Goal: Check status

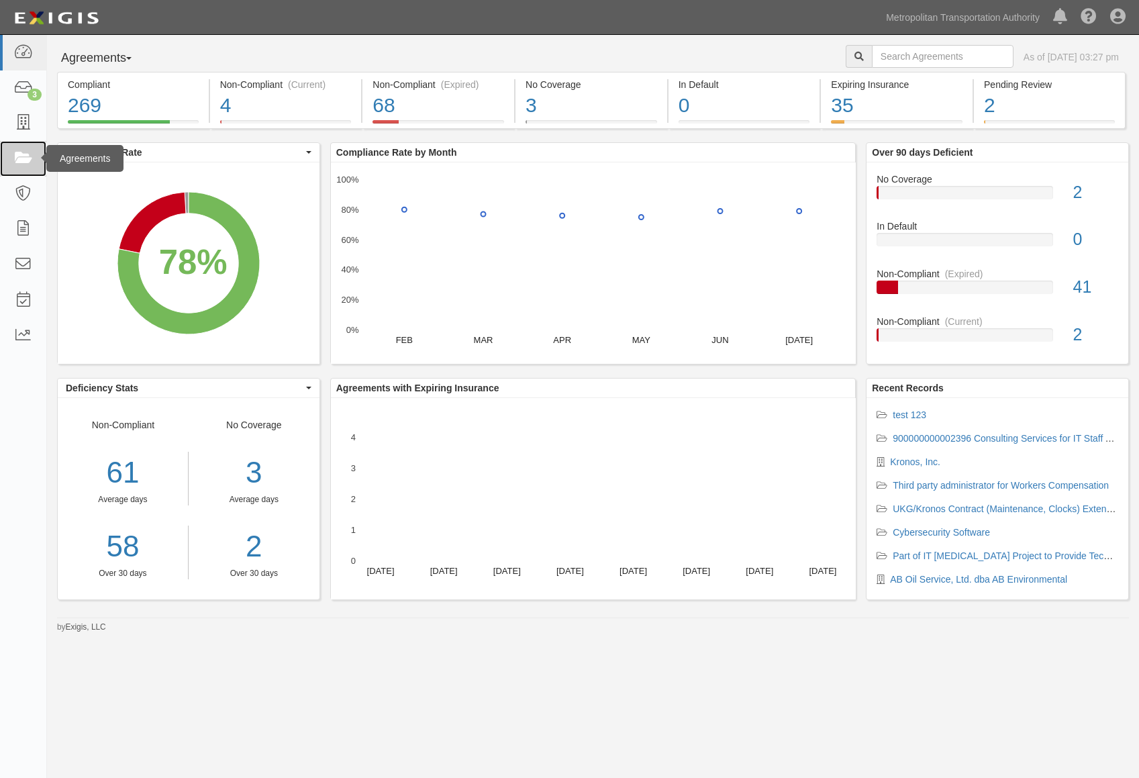
click at [34, 142] on link at bounding box center [23, 159] width 46 height 36
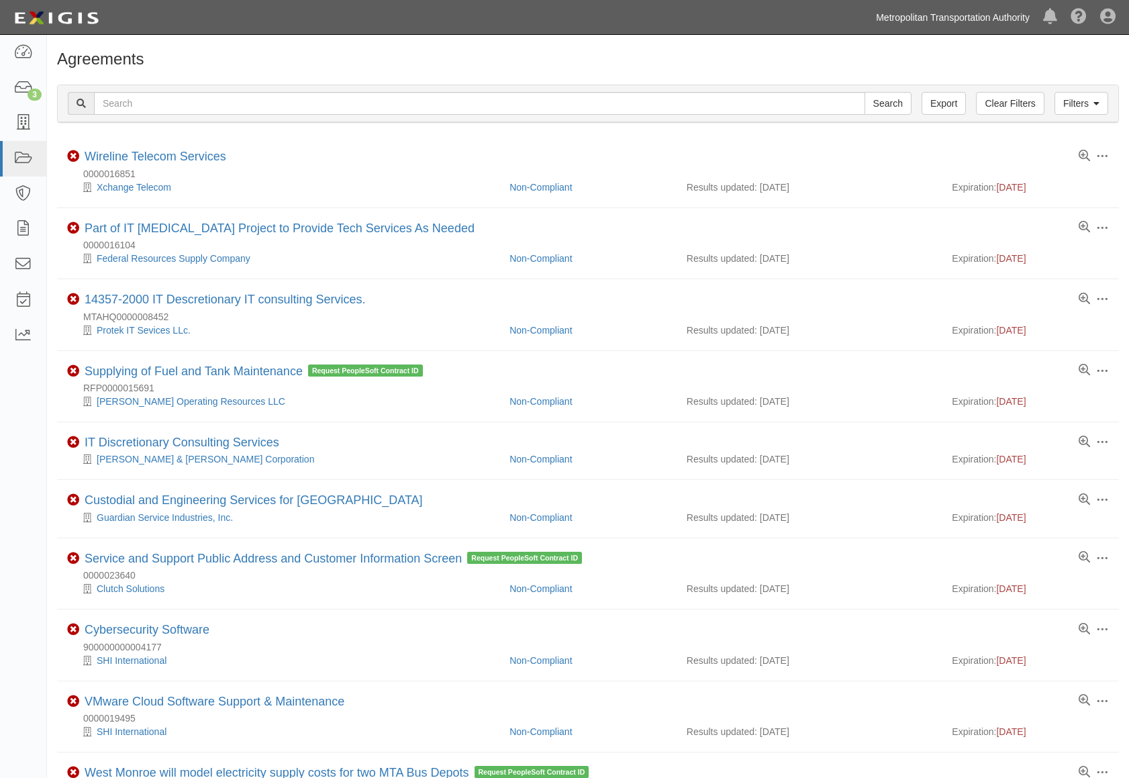
click at [938, 18] on link "Metropolitan Transportation Authority" at bounding box center [952, 17] width 167 height 27
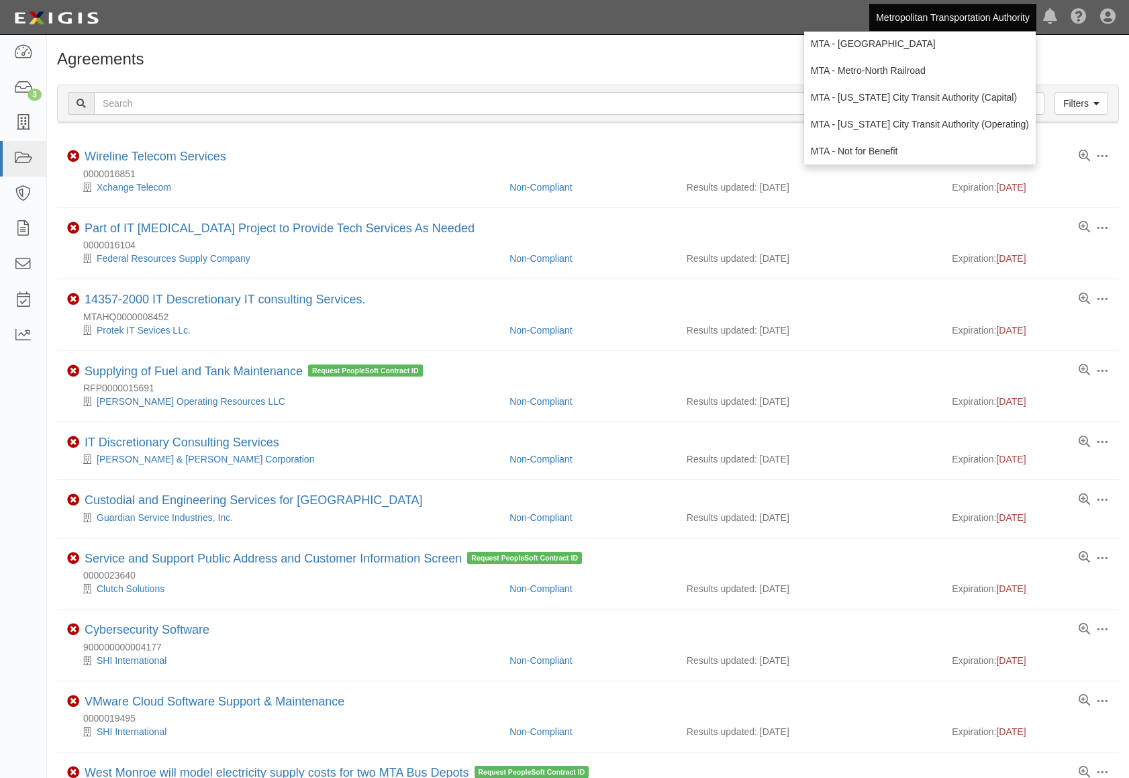
scroll to position [89, 0]
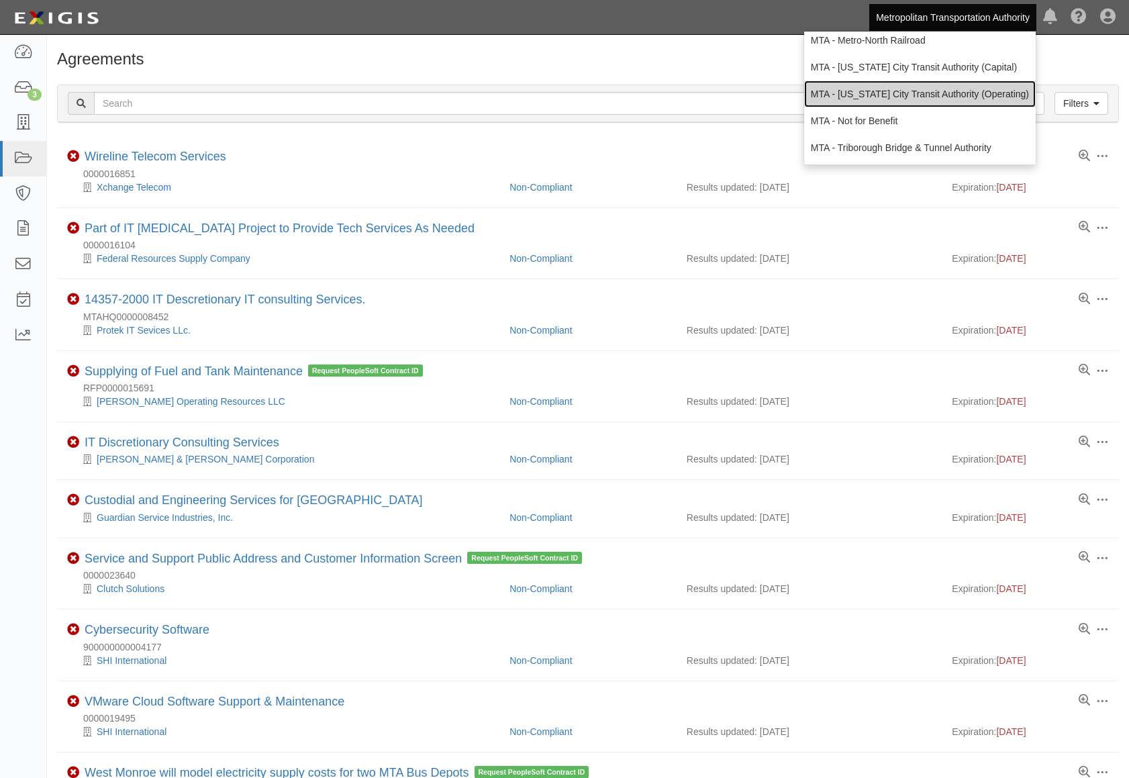
click at [948, 87] on link "MTA - [US_STATE] City Transit Authority (Operating)" at bounding box center [920, 94] width 232 height 27
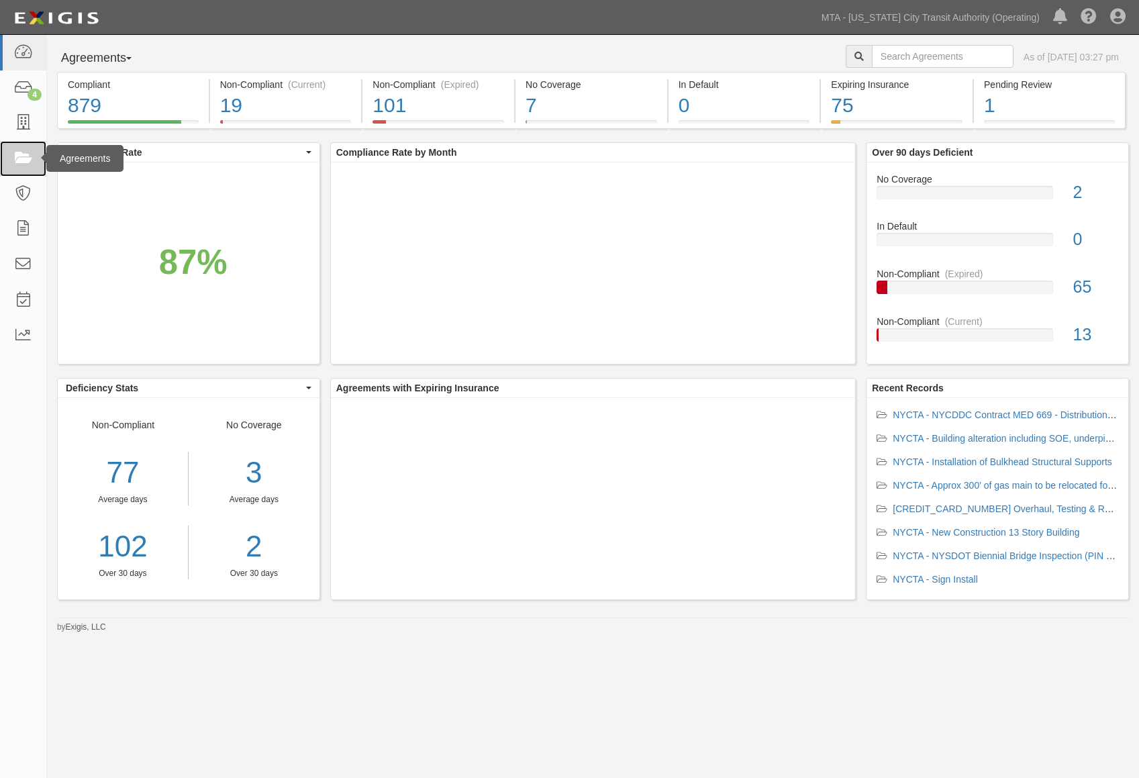
click at [23, 152] on icon at bounding box center [22, 158] width 19 height 15
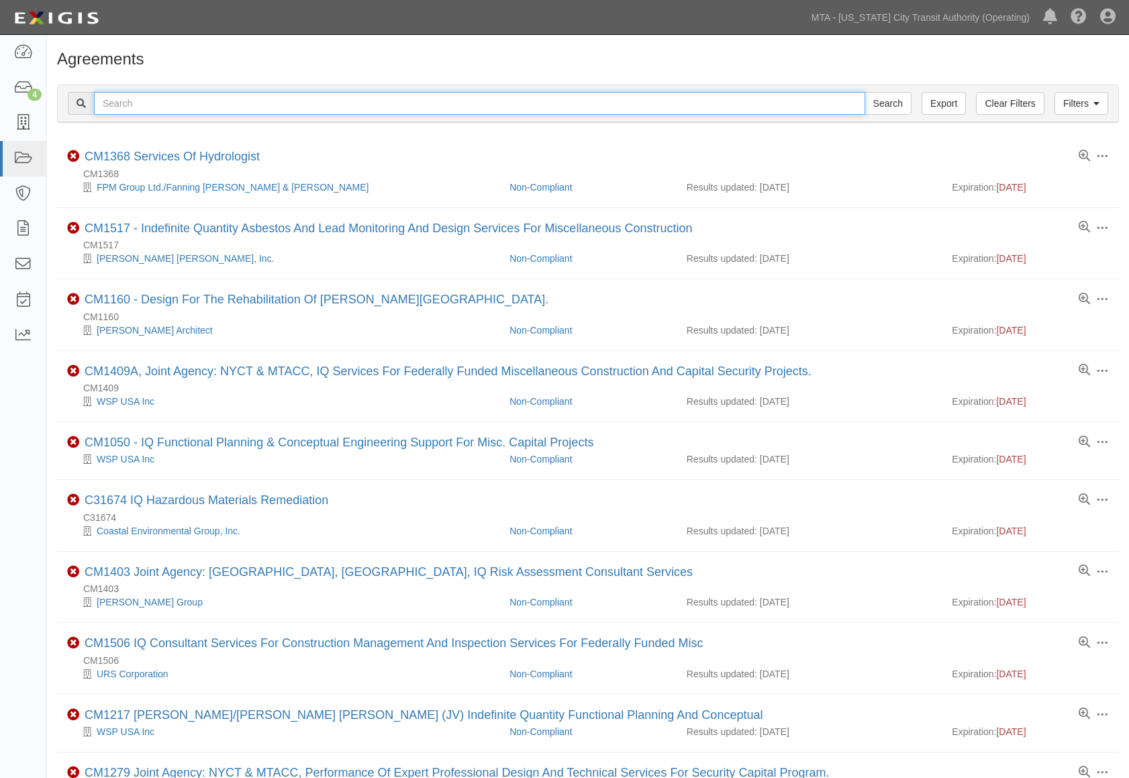
click at [152, 107] on input "text" at bounding box center [479, 103] width 771 height 23
paste input "71892-INS1586"
type input "71892-INS1586"
click at [864, 92] on input "Search" at bounding box center [887, 103] width 47 height 23
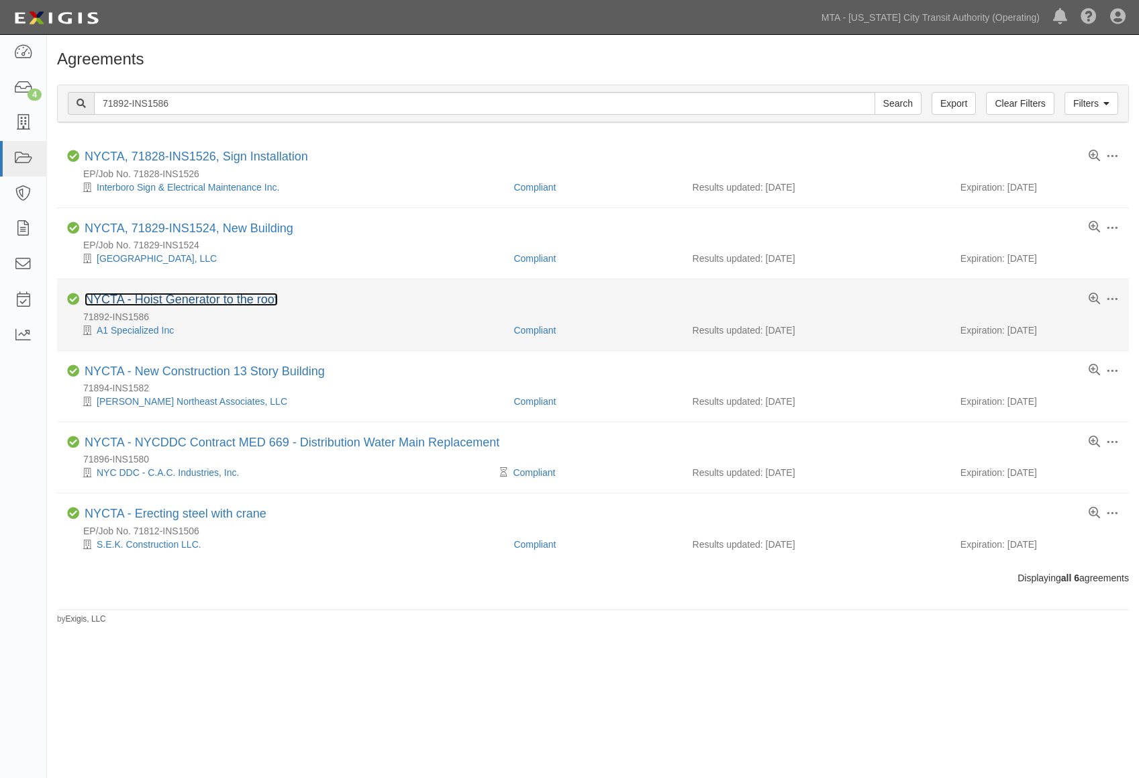
click at [199, 301] on link "NYCTA - Hoist Generator to the roof" at bounding box center [181, 299] width 193 height 13
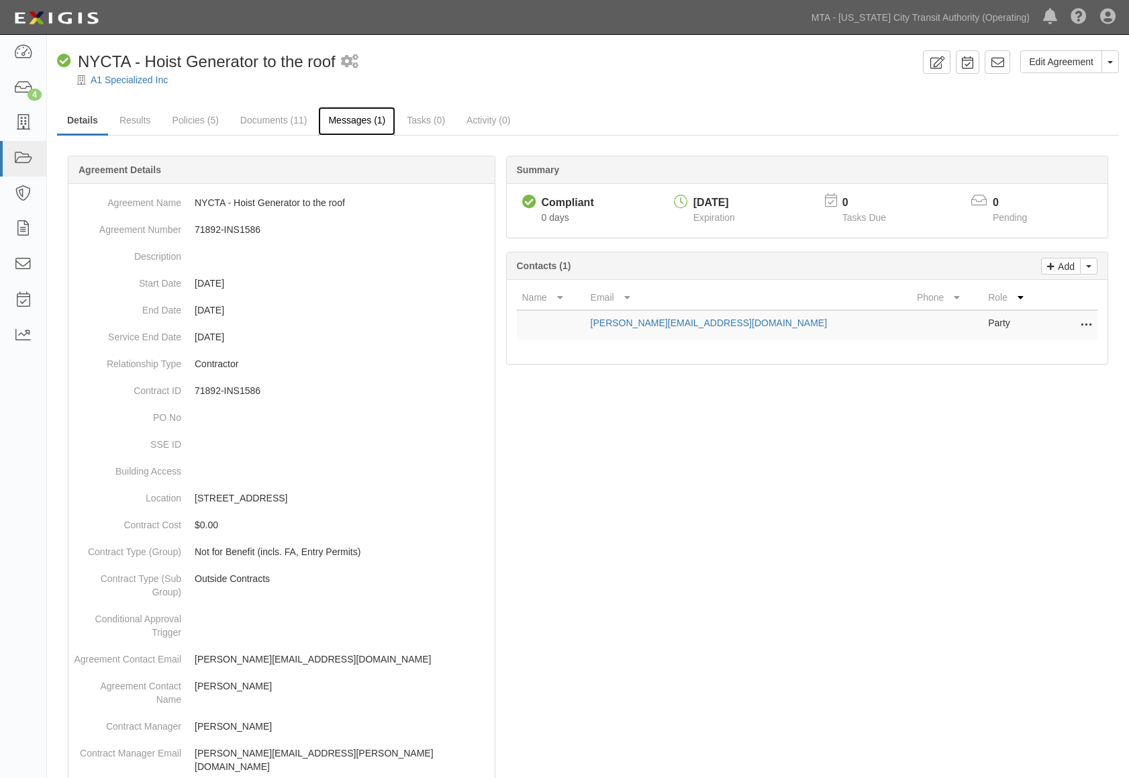
click at [344, 117] on link "Messages (1)" at bounding box center [356, 121] width 77 height 29
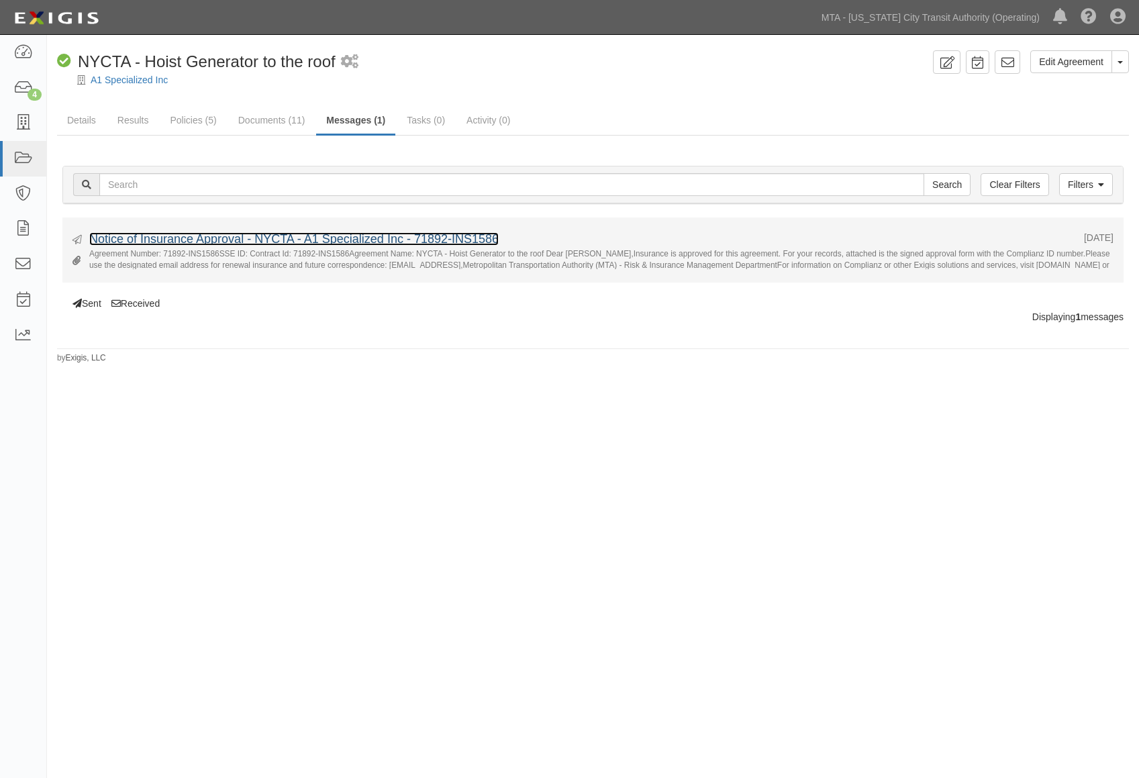
click at [350, 241] on link "Notice of Insurance Approval - NYCTA - A1 Specialized Inc - 71892-INS1586" at bounding box center [293, 238] width 409 height 13
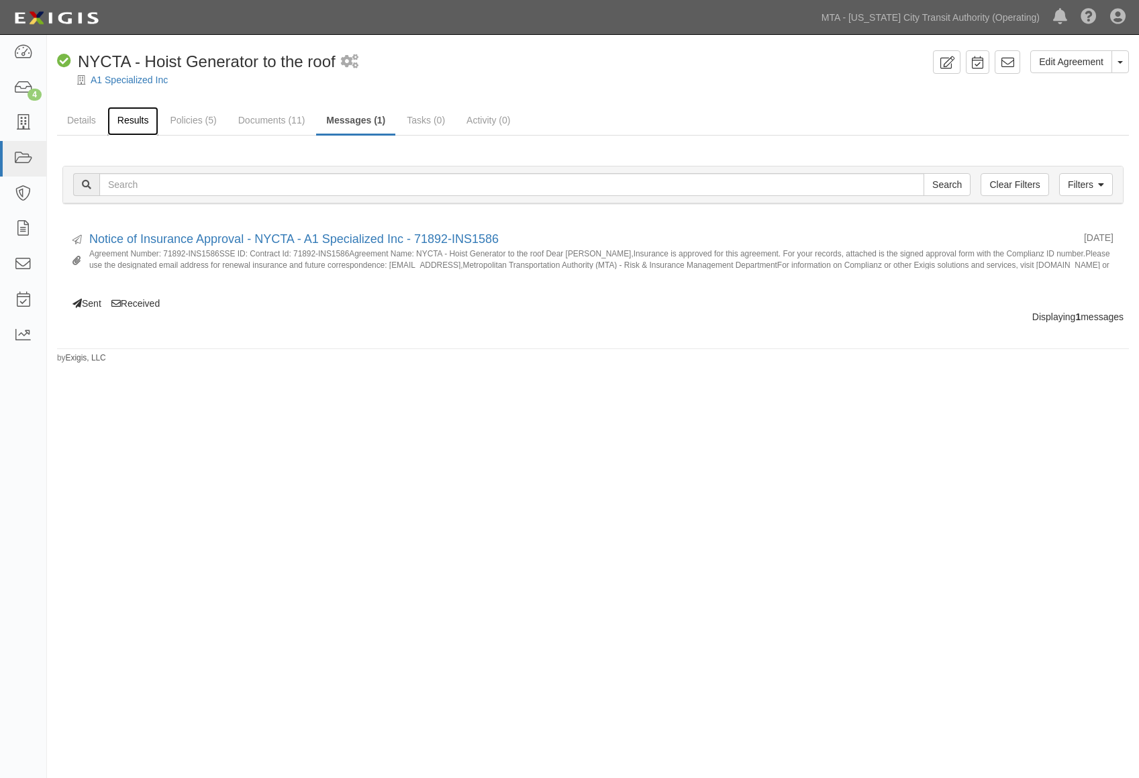
click at [124, 117] on link "Results" at bounding box center [133, 121] width 52 height 29
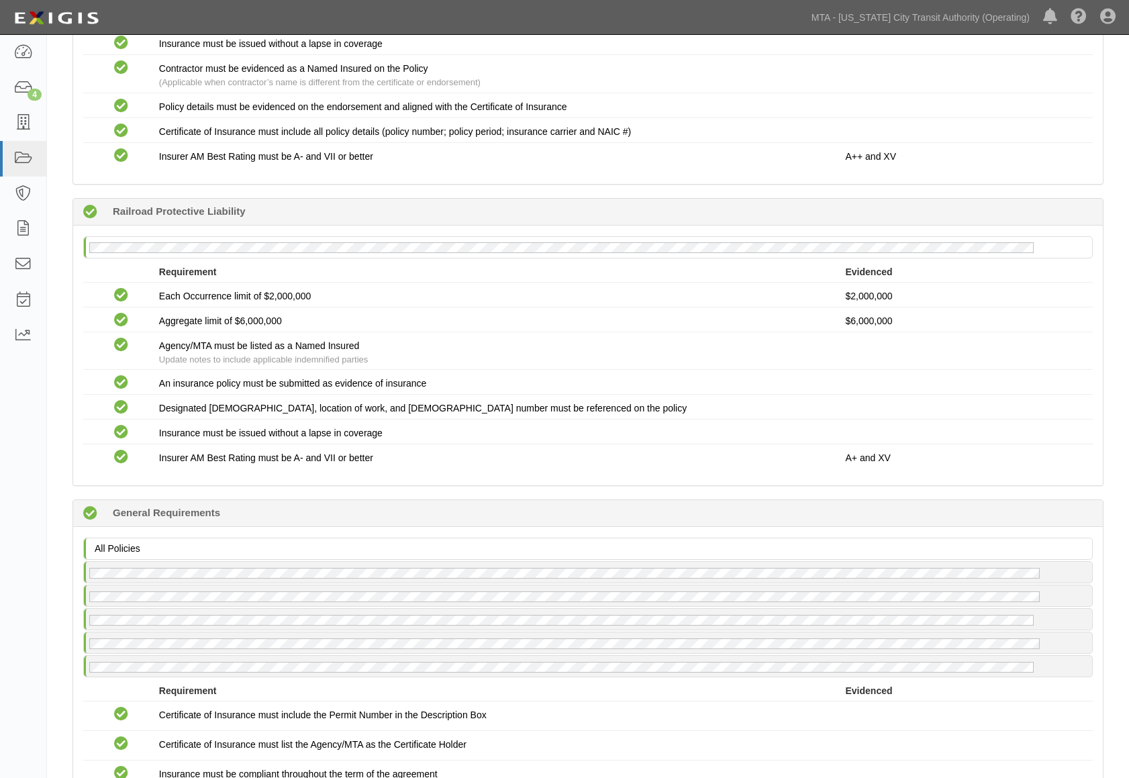
scroll to position [1696, 0]
